Goal: Find specific page/section: Find specific page/section

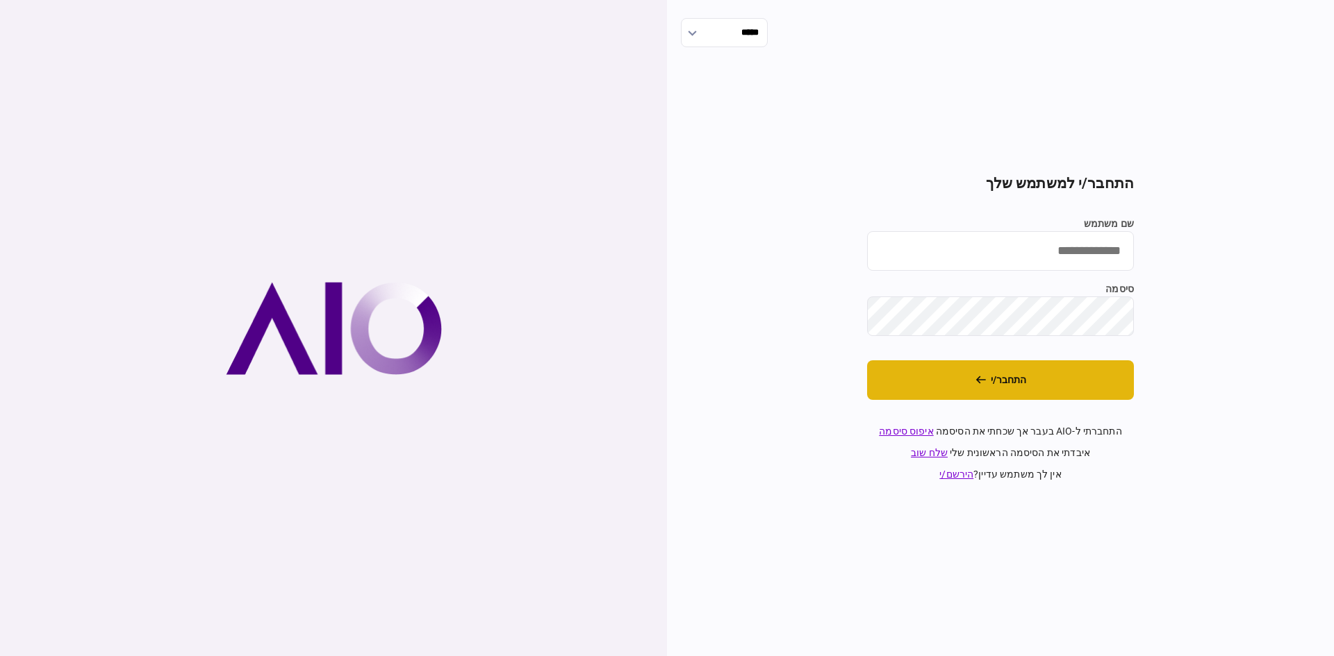
type input "**********"
click at [963, 383] on button "התחבר/י" at bounding box center [1000, 381] width 267 height 40
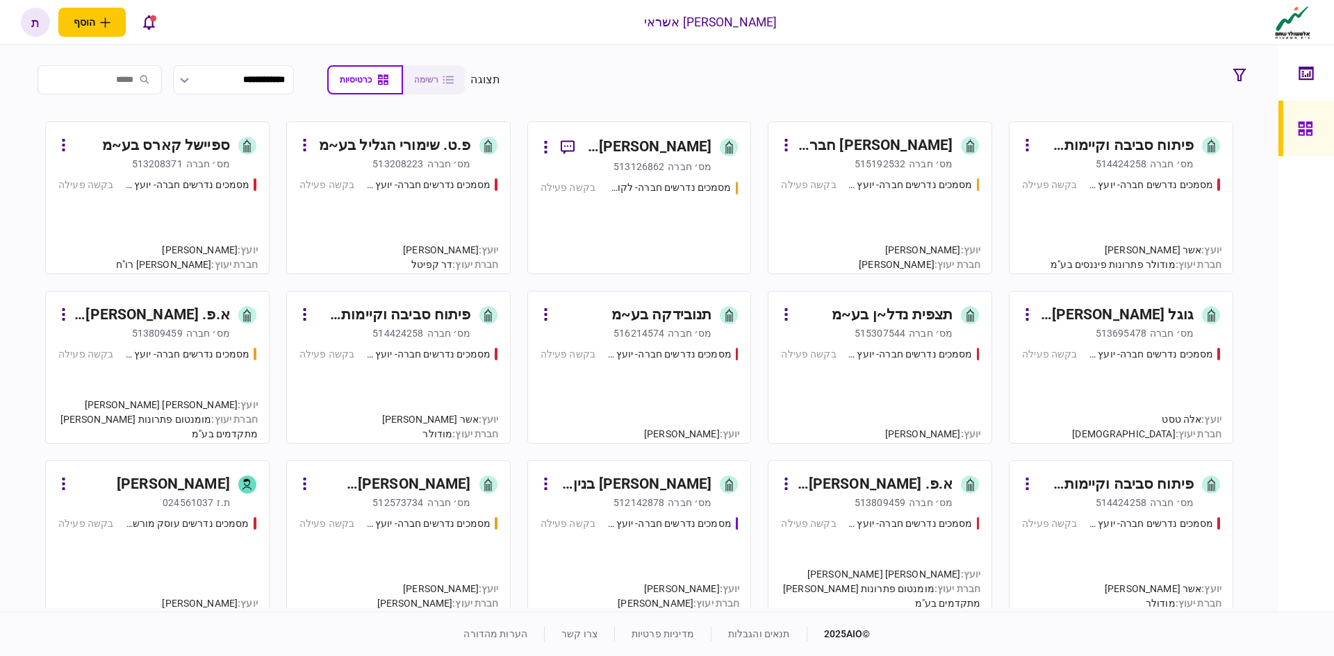
click at [197, 147] on div "ספיישל קארס בע~מ" at bounding box center [166, 146] width 128 height 22
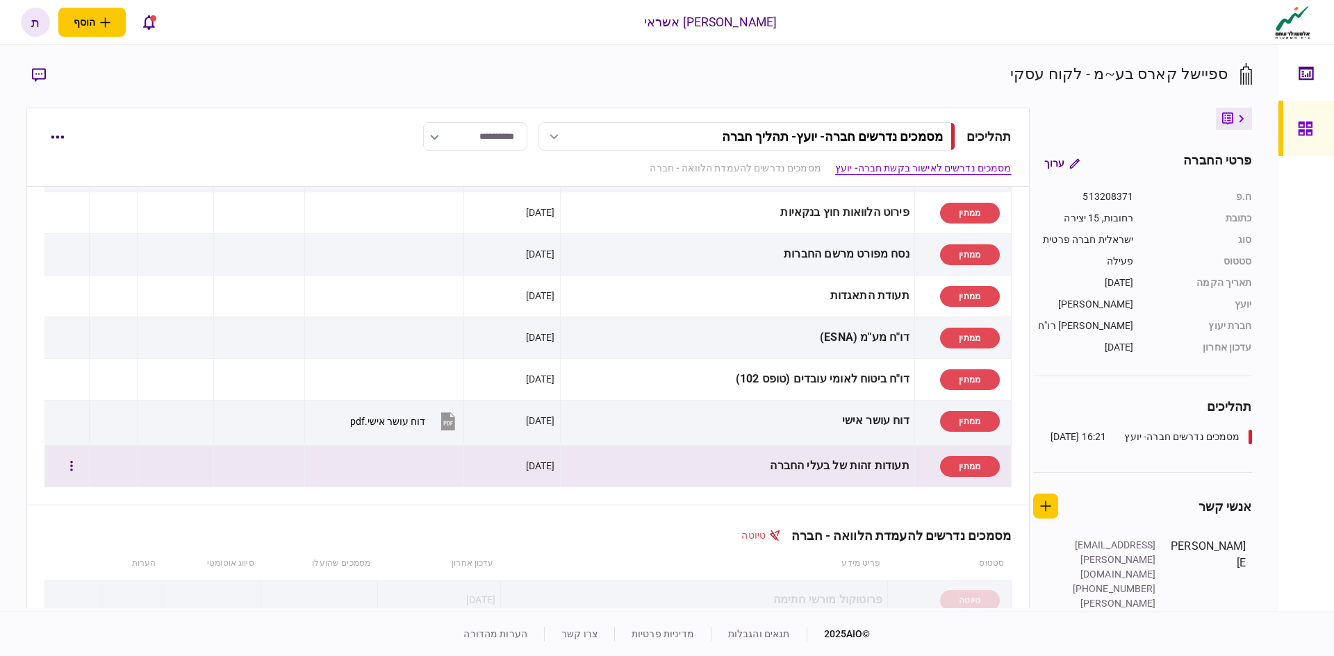
scroll to position [347, 0]
